Goal: Obtain resource: Download file/media

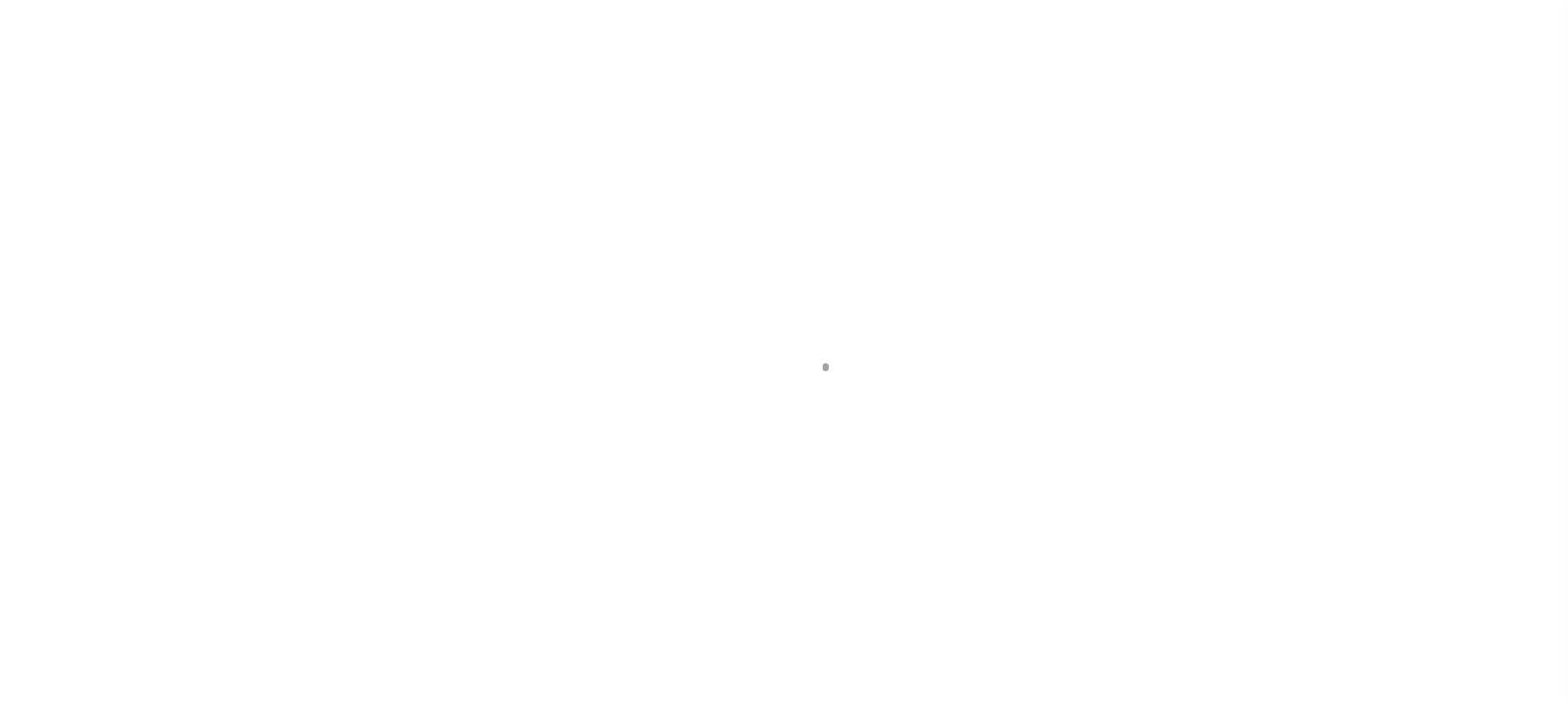
scroll to position [134, 0]
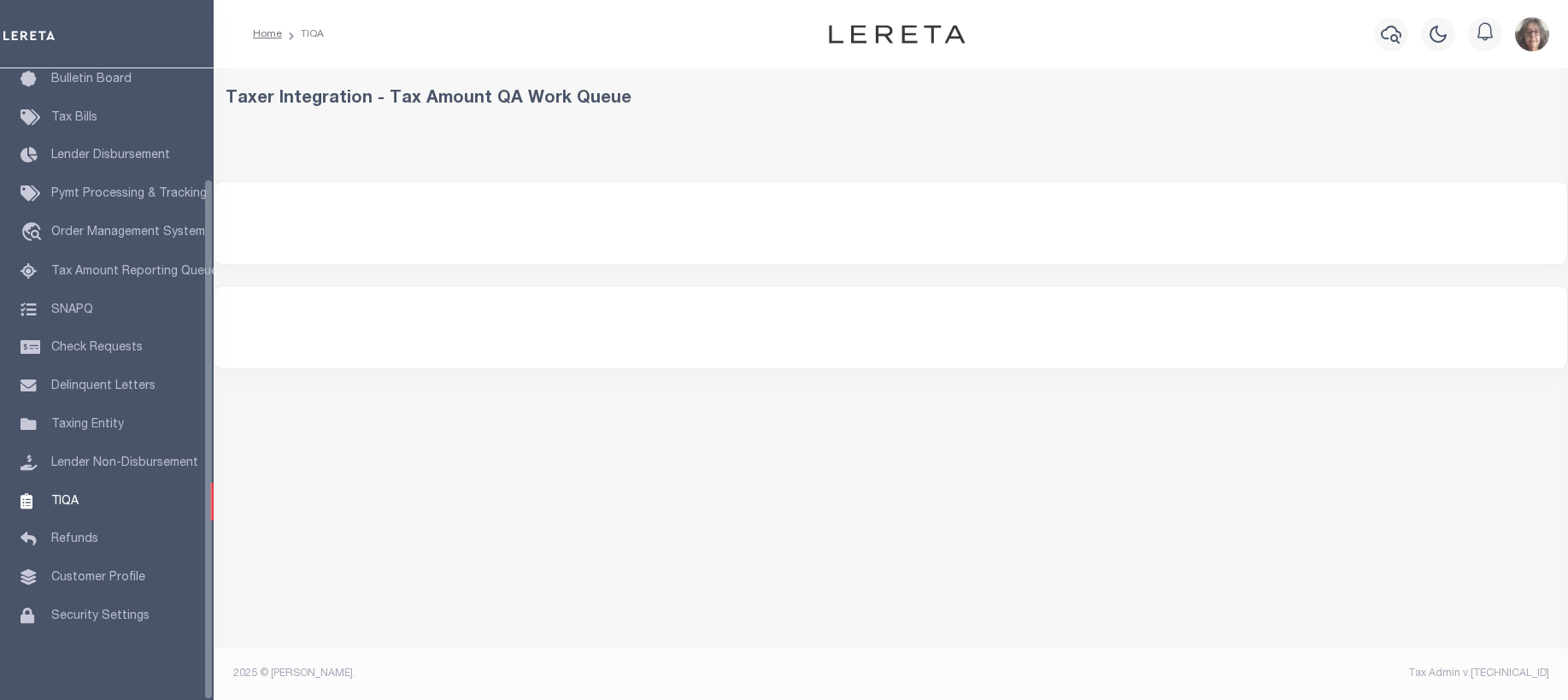
select select "200"
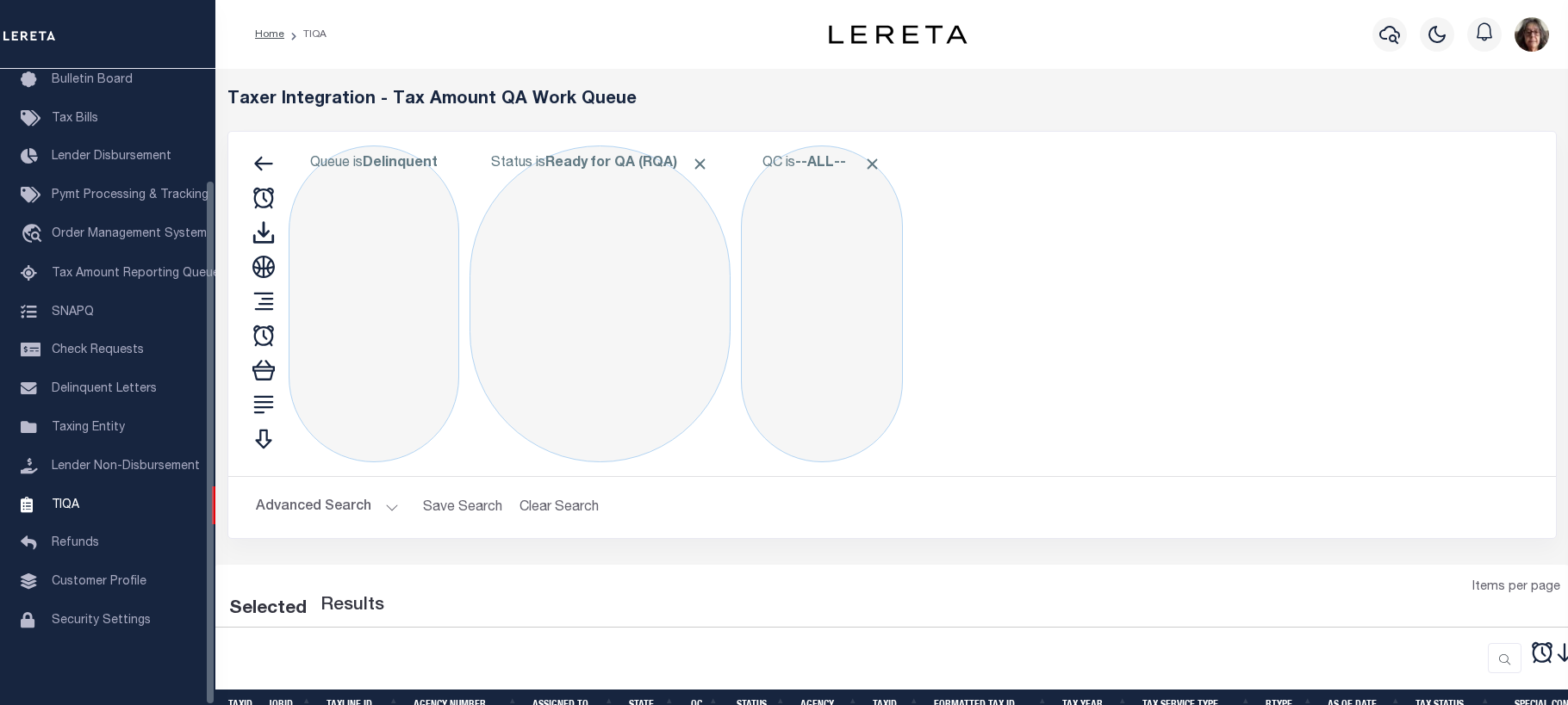
select select "200"
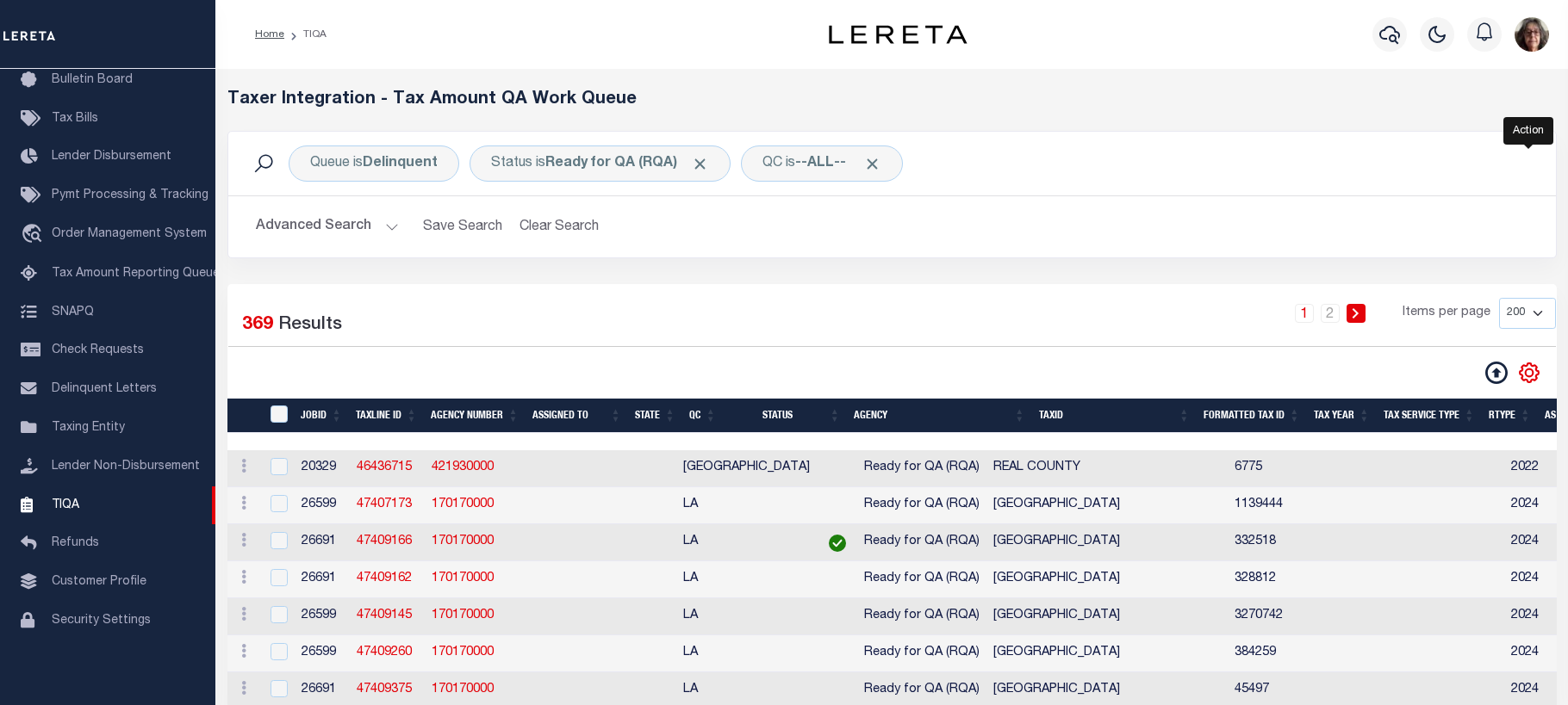
click at [1525, 370] on icon "" at bounding box center [1529, 373] width 23 height 23
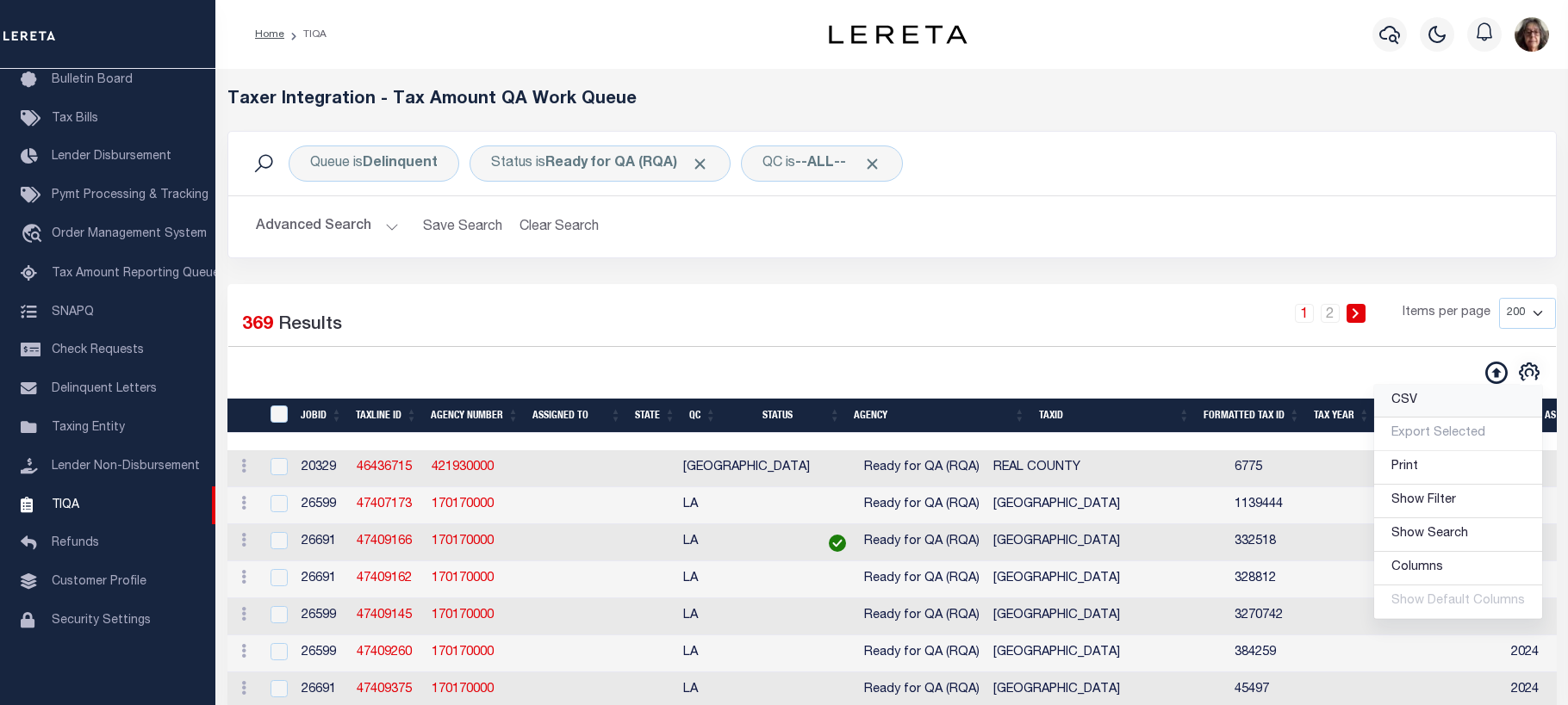
click at [1409, 406] on span "CSV" at bounding box center [1404, 400] width 26 height 12
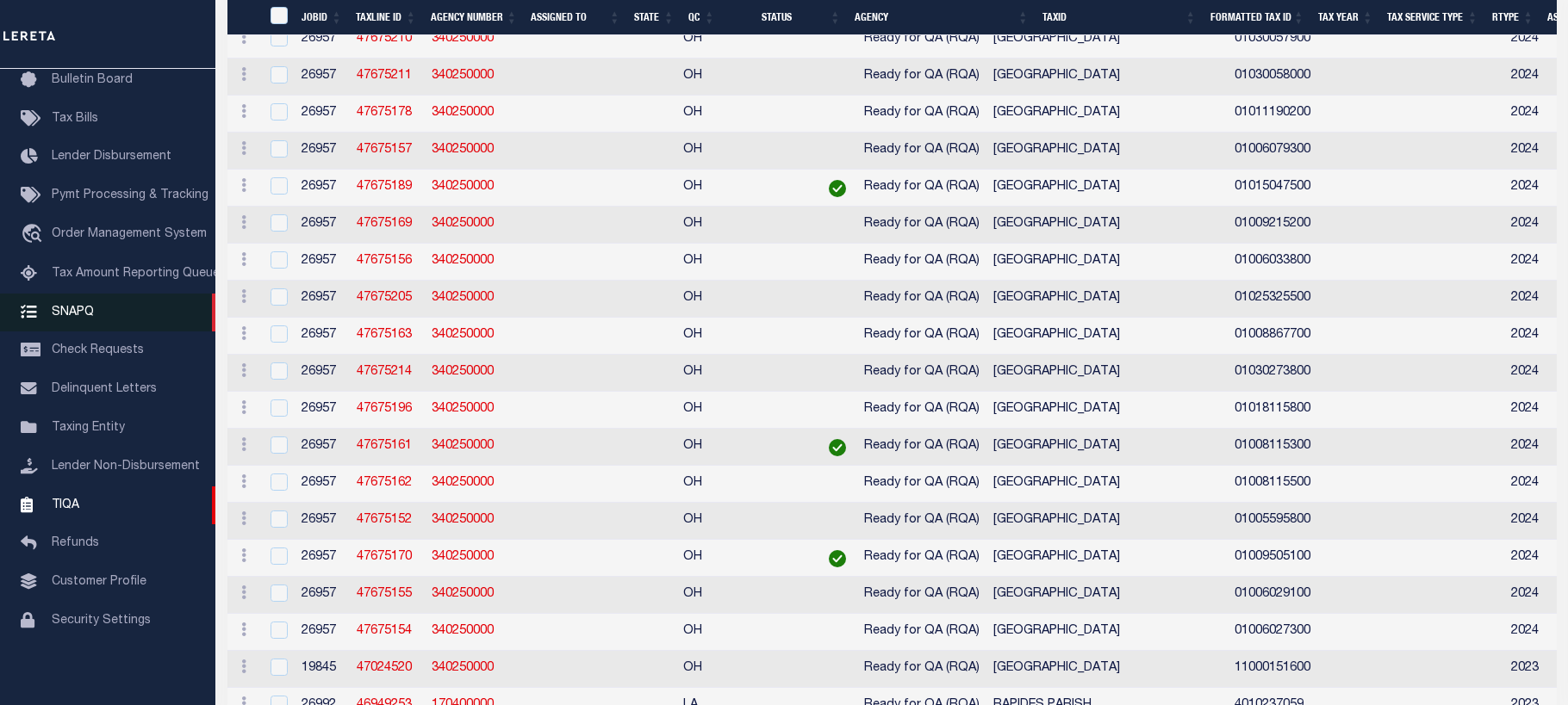
scroll to position [2123, 0]
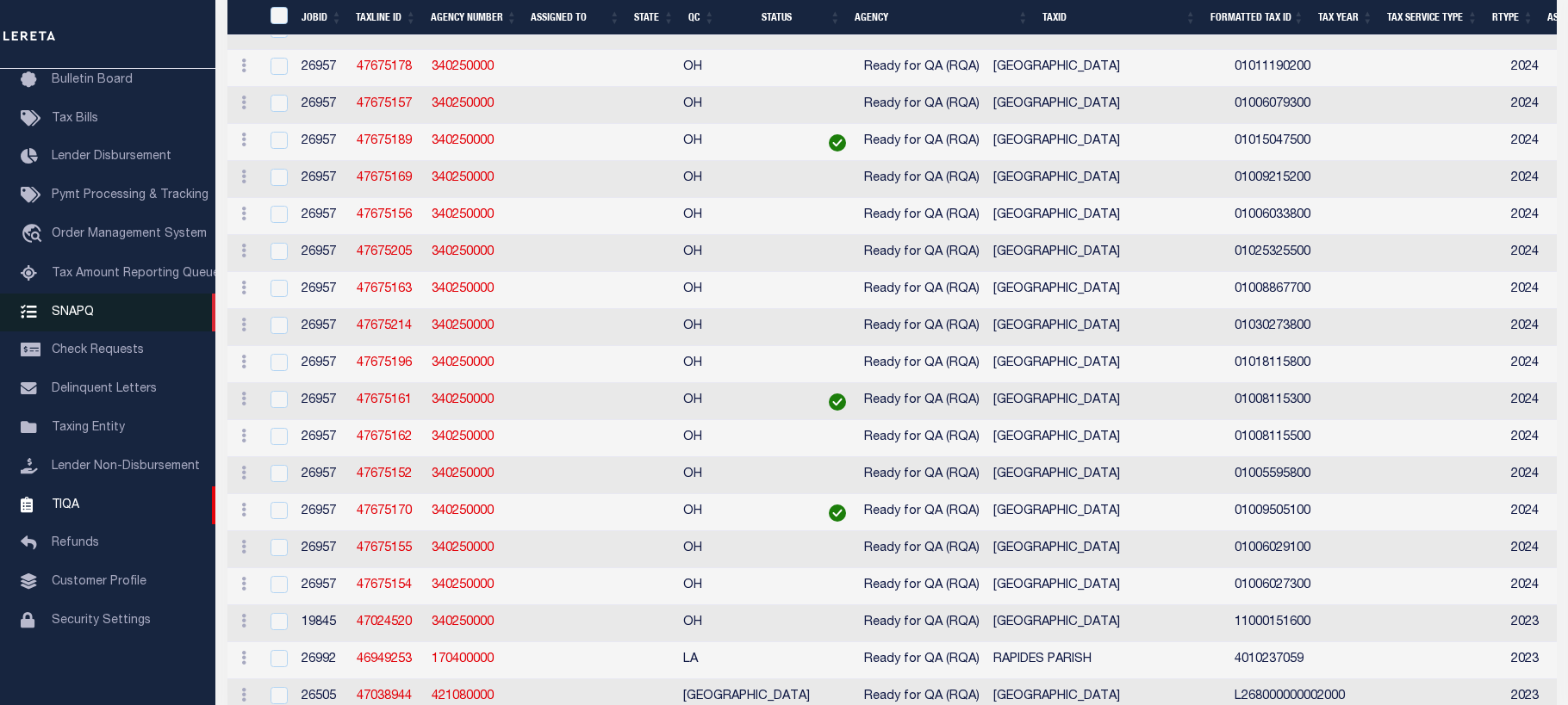
click at [72, 306] on span "SNAPQ" at bounding box center [72, 311] width 42 height 12
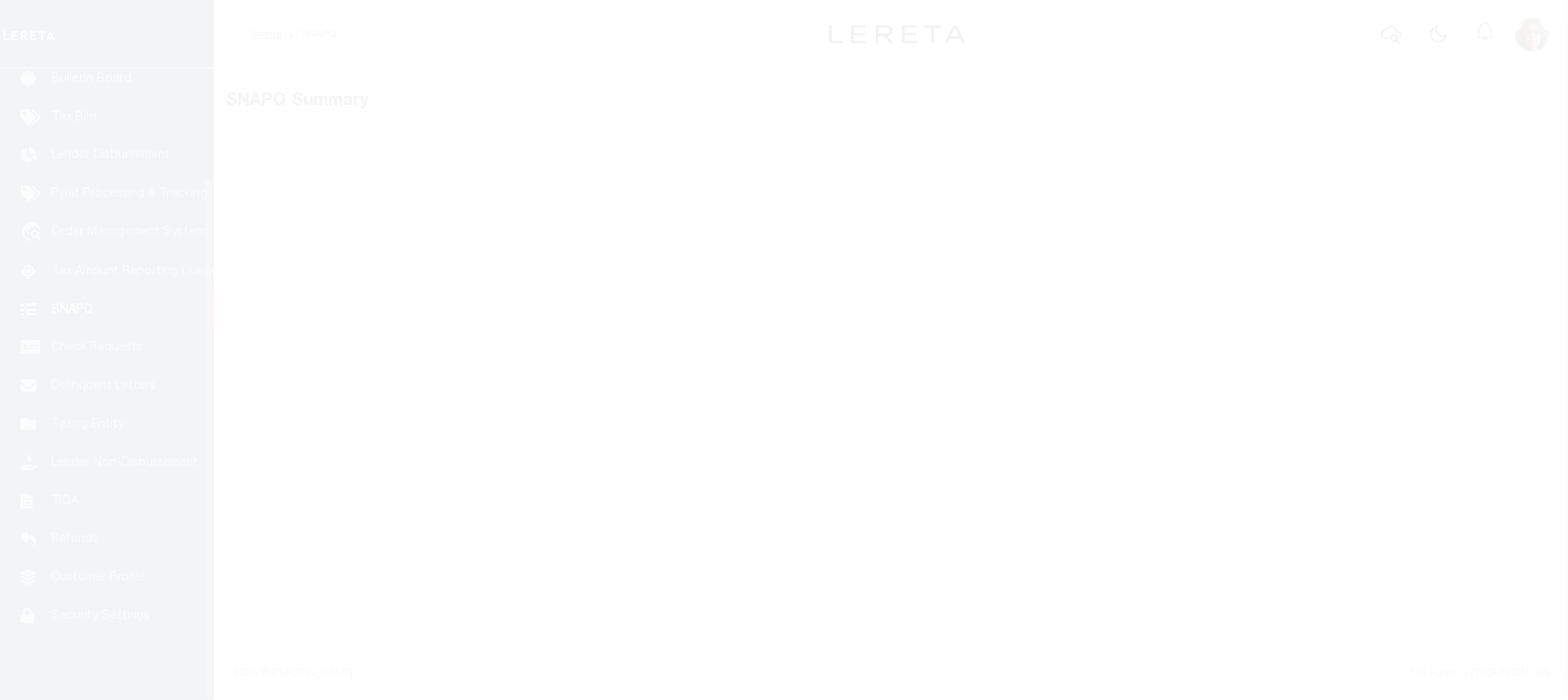
scroll to position [133, 0]
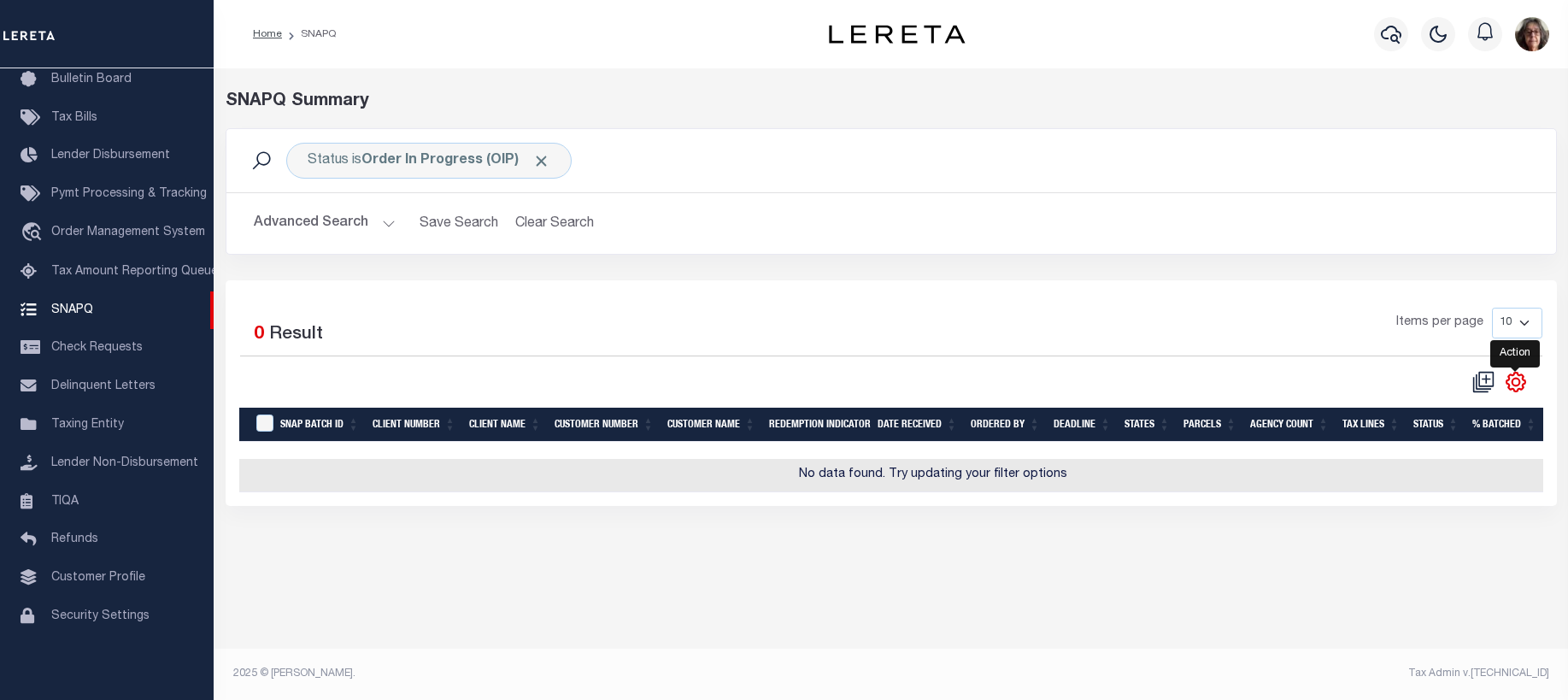
click at [1517, 385] on icon "" at bounding box center [1516, 382] width 22 height 22
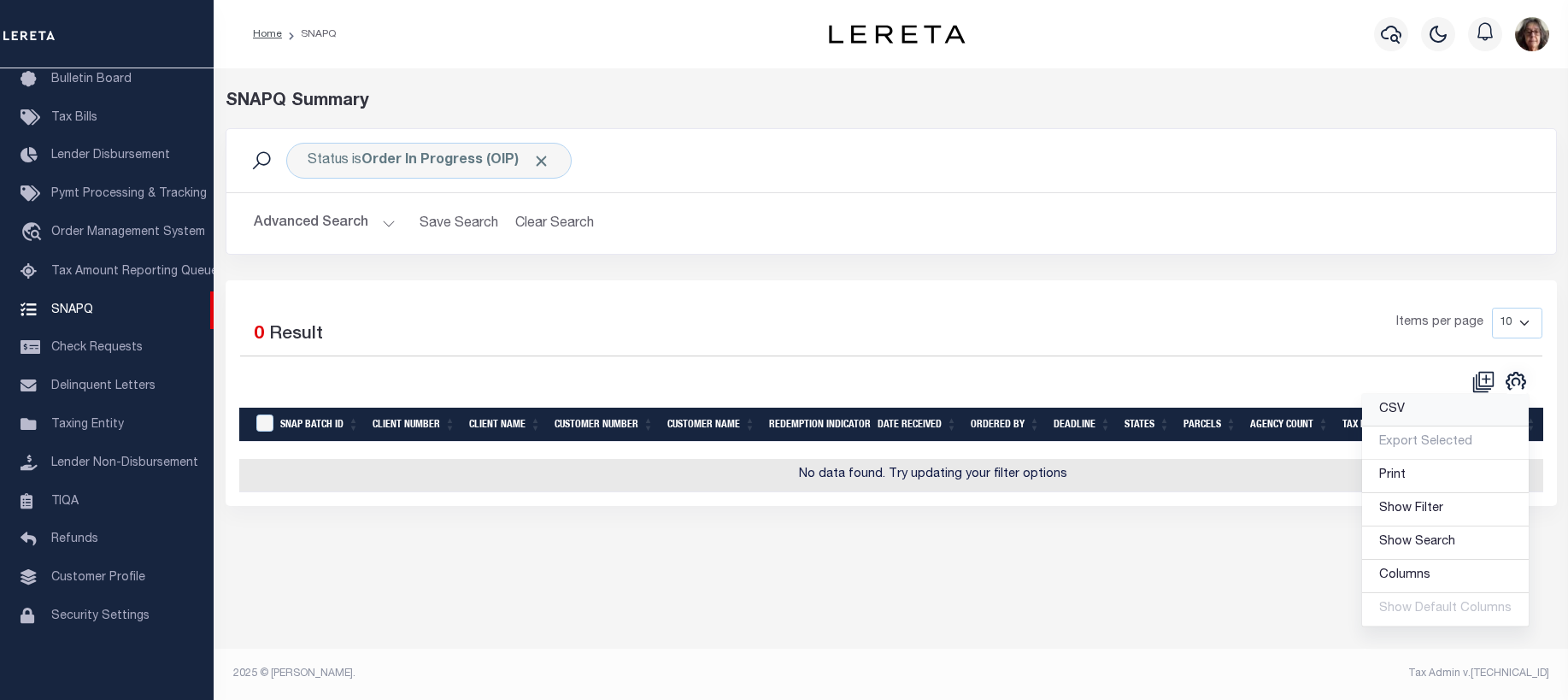
click at [1393, 411] on span "CSV" at bounding box center [1392, 409] width 26 height 12
